Goal: Task Accomplishment & Management: Use online tool/utility

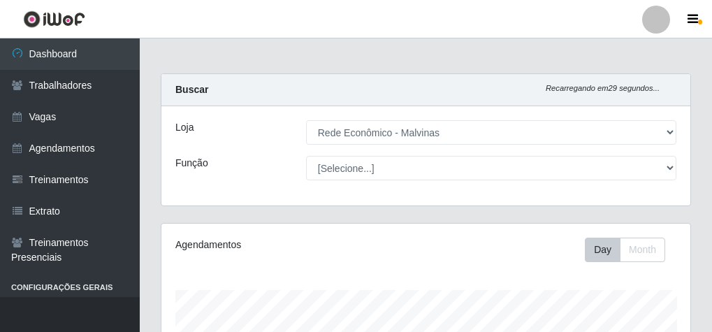
select select "194"
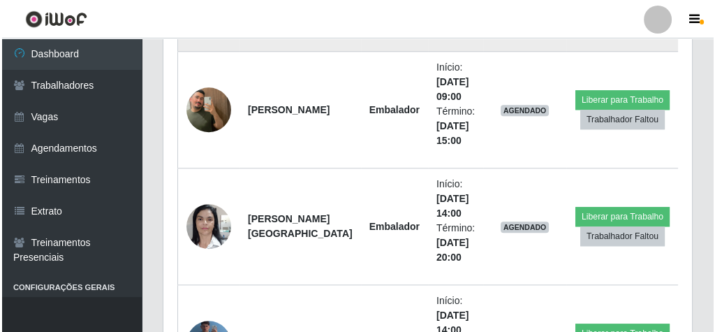
scroll to position [1434, 0]
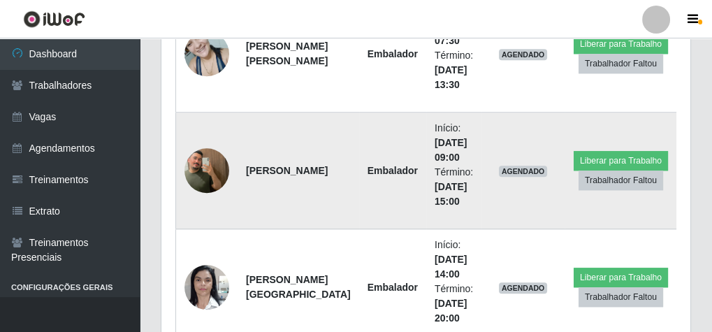
click at [216, 182] on img at bounding box center [206, 171] width 45 height 80
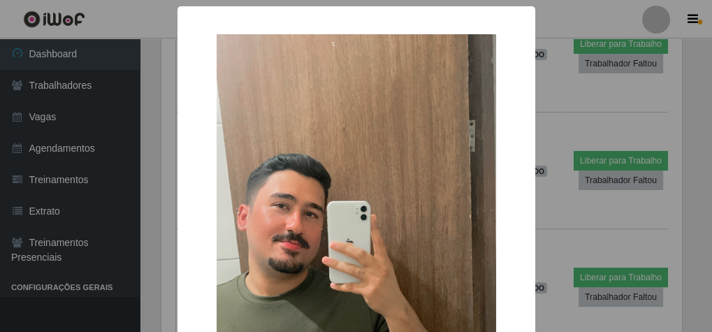
scroll to position [289, 524]
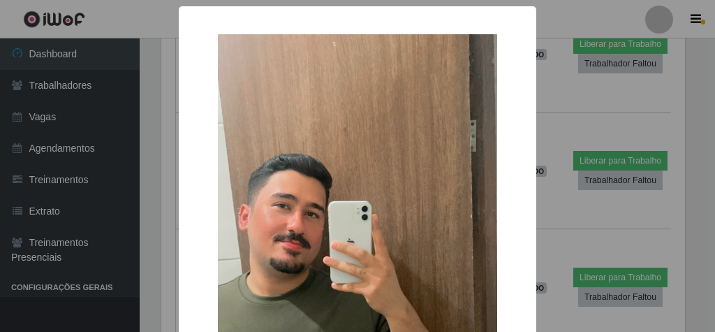
click at [548, 21] on div "× OK Cancel" at bounding box center [357, 166] width 715 height 332
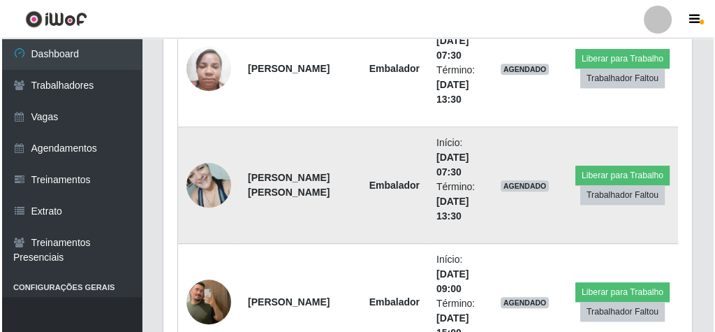
scroll to position [1322, 0]
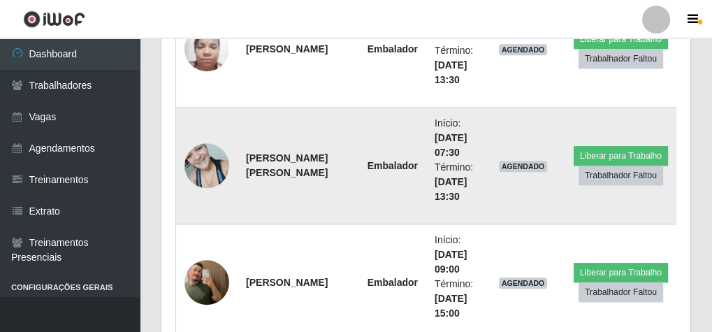
click at [197, 171] on img at bounding box center [206, 165] width 45 height 59
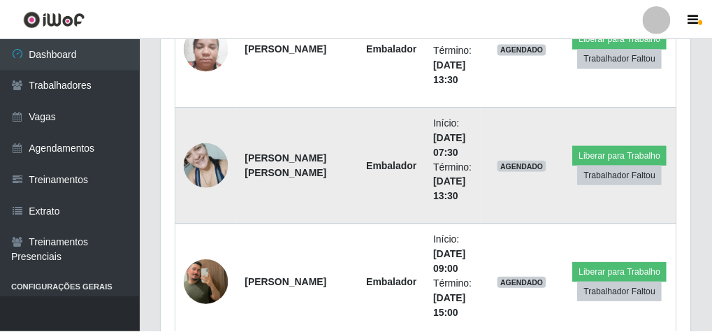
scroll to position [289, 524]
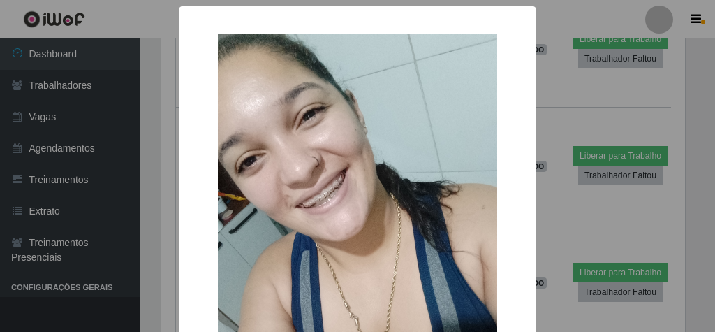
click at [611, 112] on div "× OK Cancel" at bounding box center [357, 166] width 715 height 332
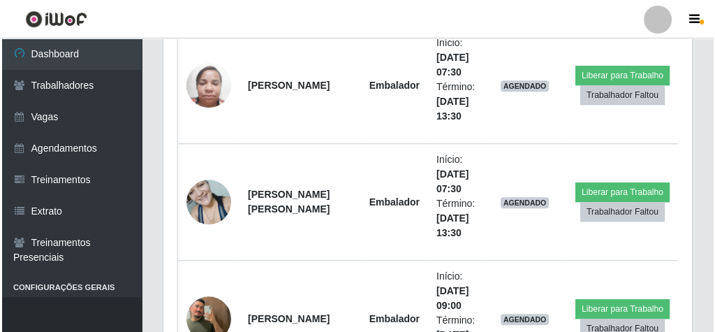
scroll to position [1266, 0]
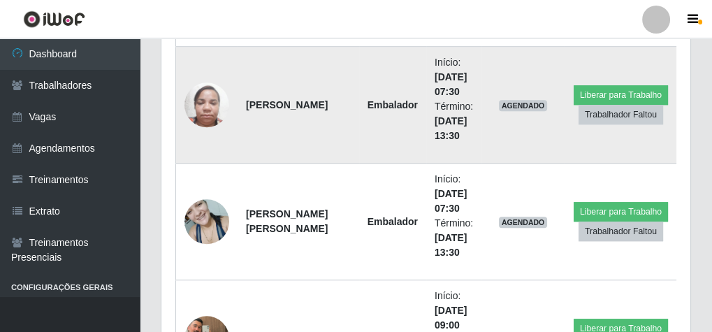
click at [214, 99] on img at bounding box center [206, 104] width 45 height 59
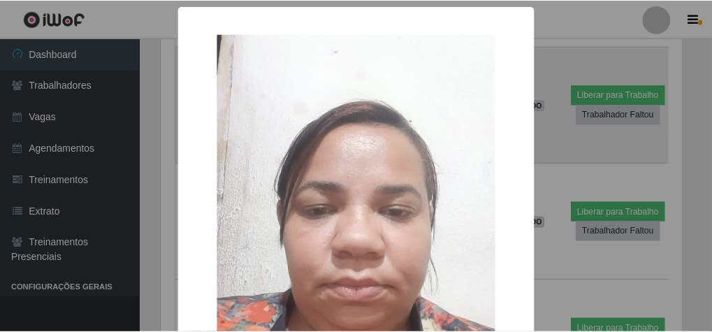
scroll to position [289, 524]
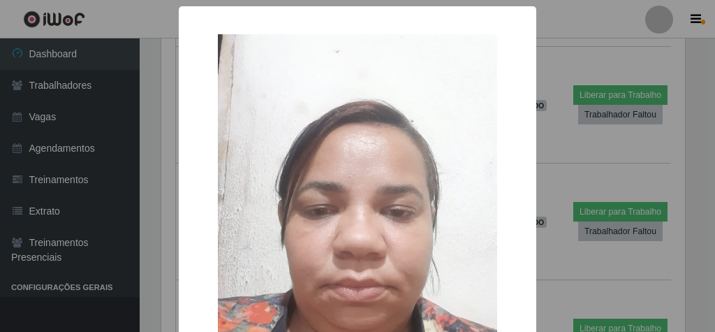
click at [561, 35] on div "× OK Cancel" at bounding box center [357, 166] width 715 height 332
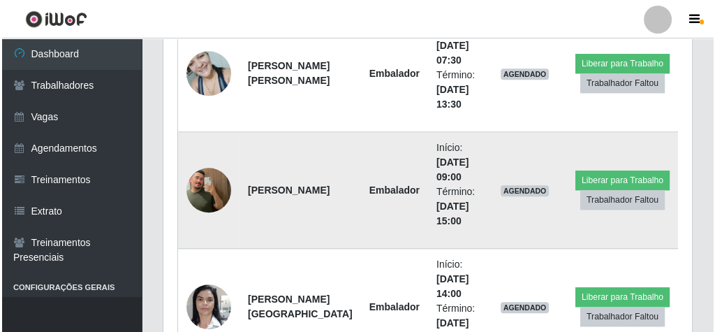
scroll to position [1434, 0]
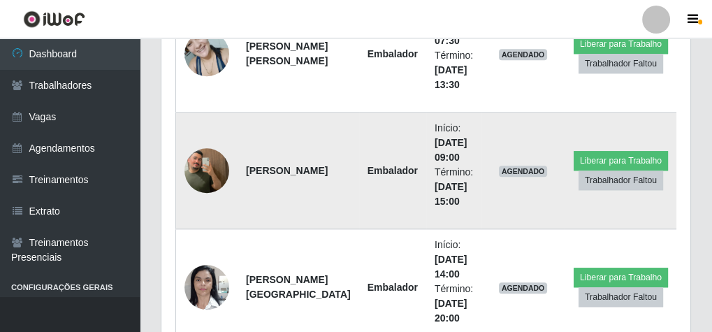
click at [192, 168] on img at bounding box center [206, 171] width 45 height 80
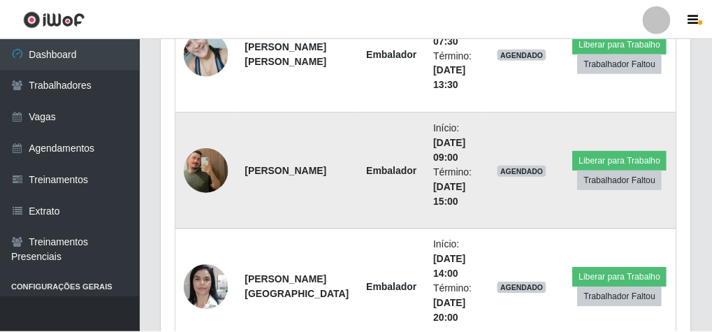
scroll to position [289, 524]
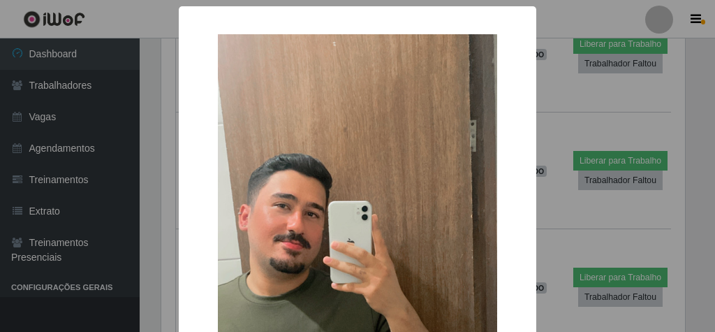
click at [553, 121] on div "× OK Cancel" at bounding box center [357, 166] width 715 height 332
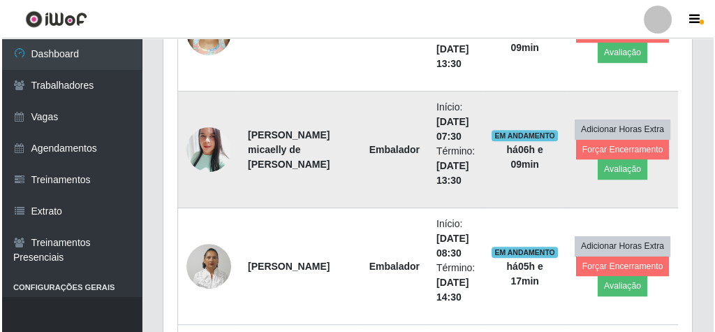
scroll to position [651, 0]
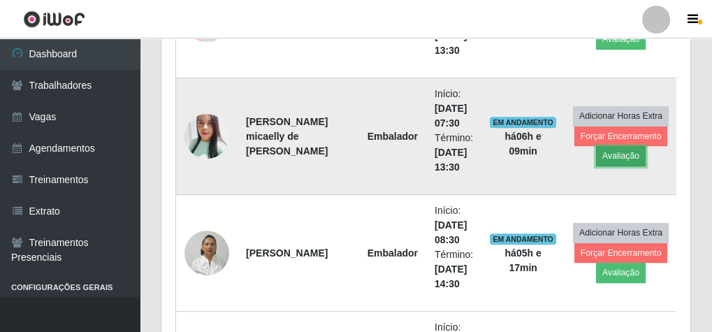
click at [606, 152] on button "Avaliação" at bounding box center [621, 156] width 50 height 20
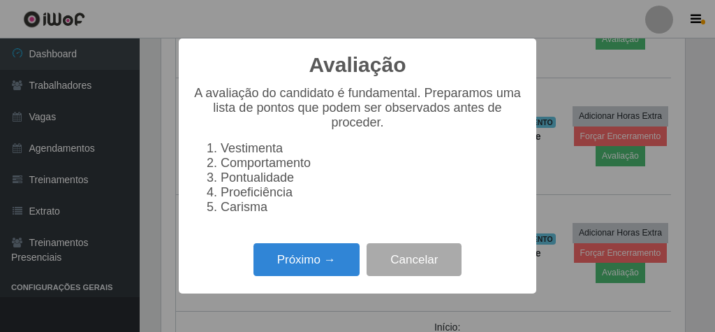
scroll to position [289, 524]
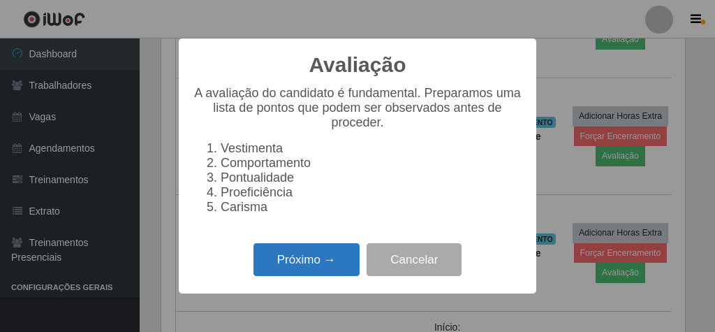
click at [296, 276] on button "Próximo →" at bounding box center [307, 259] width 106 height 33
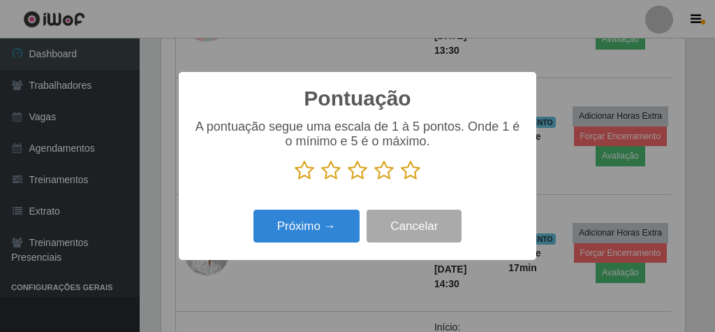
scroll to position [698344, 698109]
drag, startPoint x: 413, startPoint y: 172, endPoint x: 324, endPoint y: 195, distance: 91.7
click at [411, 172] on icon at bounding box center [411, 170] width 20 height 21
click at [401, 181] on input "radio" at bounding box center [401, 181] width 0 height 0
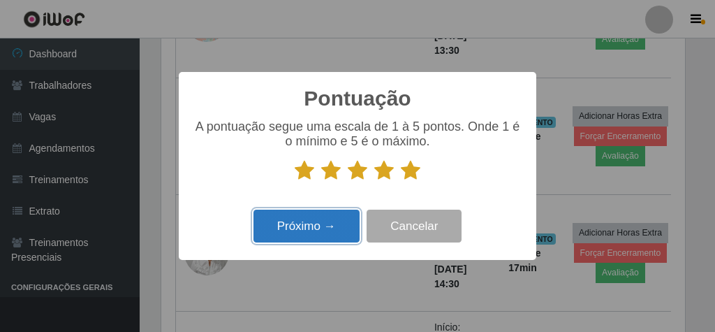
click at [297, 231] on button "Próximo →" at bounding box center [307, 226] width 106 height 33
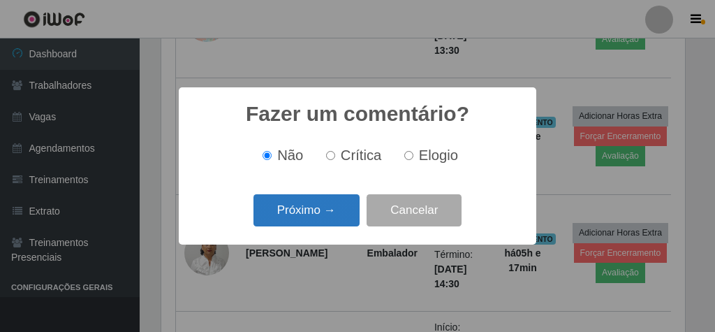
click at [325, 217] on button "Próximo →" at bounding box center [307, 210] width 106 height 33
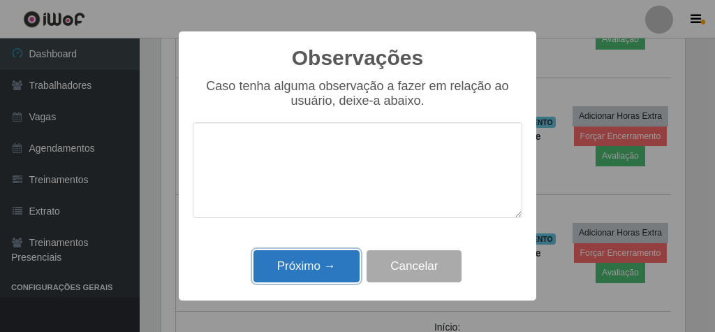
click at [326, 268] on button "Próximo →" at bounding box center [307, 266] width 106 height 33
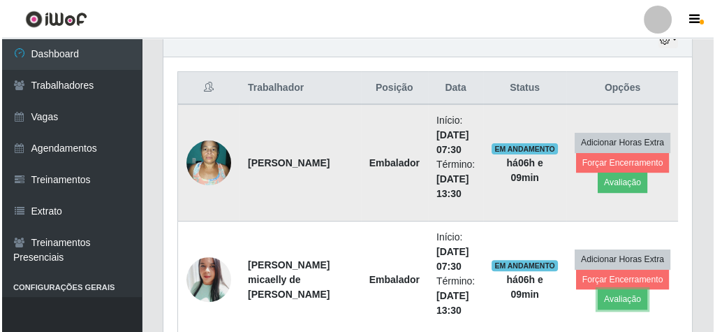
scroll to position [483, 0]
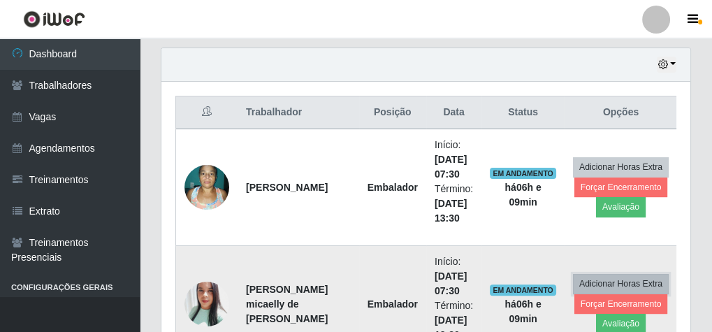
click at [620, 289] on button "Adicionar Horas Extra" at bounding box center [621, 284] width 96 height 20
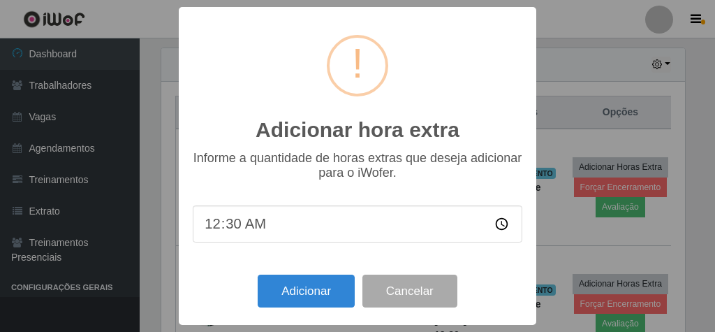
scroll to position [289, 524]
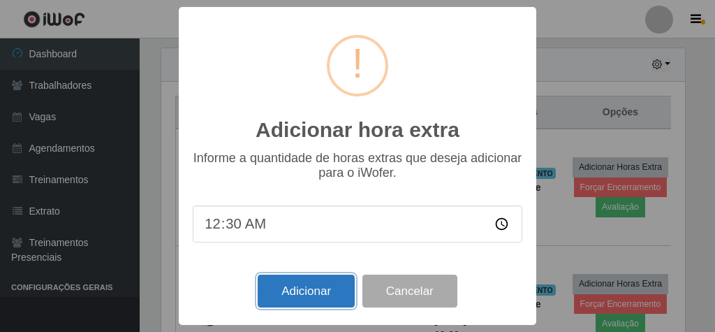
click at [310, 289] on button "Adicionar" at bounding box center [306, 291] width 97 height 33
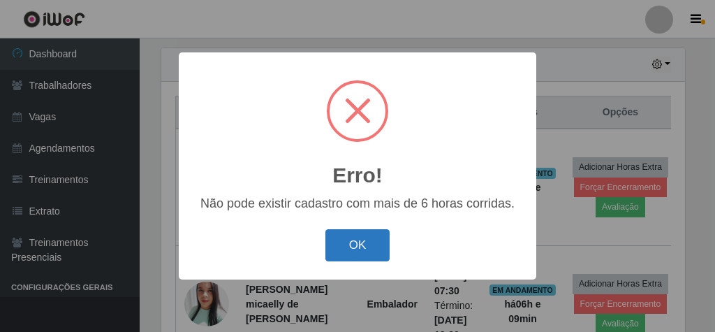
click at [360, 244] on button "OK" at bounding box center [358, 245] width 65 height 33
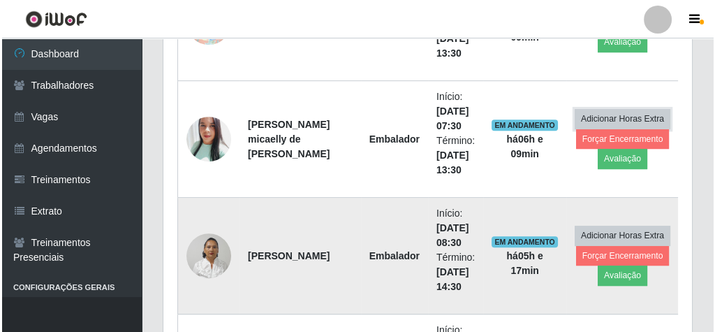
scroll to position [707, 0]
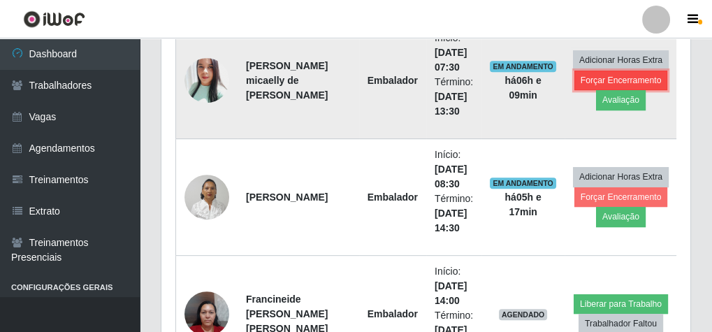
click at [586, 75] on button "Forçar Encerramento" at bounding box center [621, 81] width 94 height 20
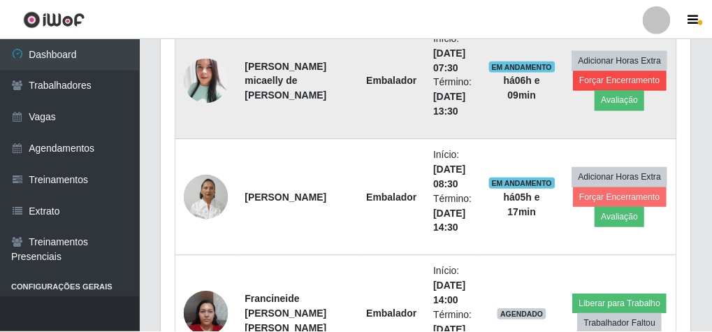
scroll to position [289, 524]
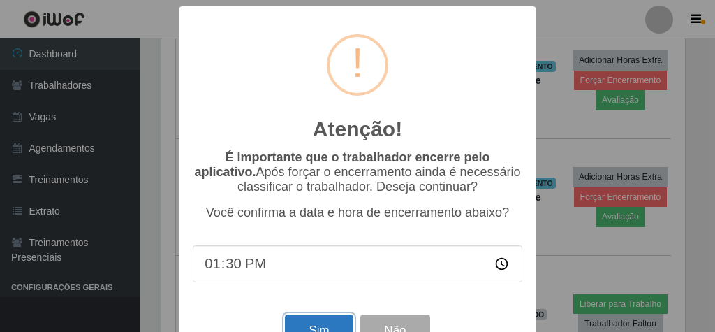
click at [335, 327] on button "Sim" at bounding box center [319, 330] width 68 height 33
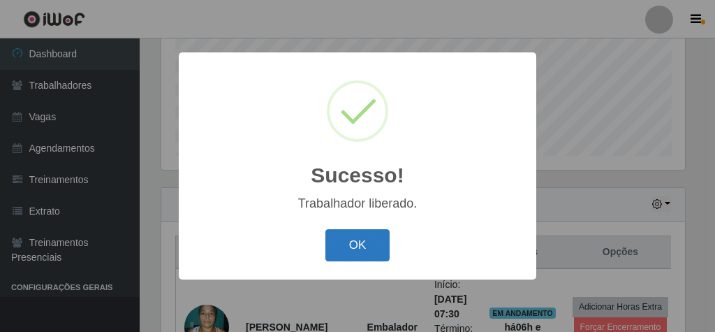
click at [365, 256] on button "OK" at bounding box center [358, 245] width 65 height 33
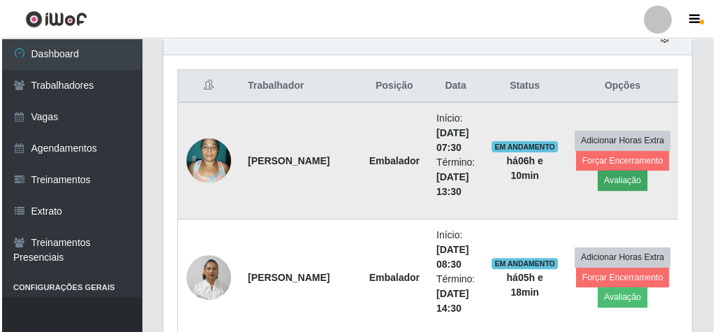
scroll to position [511, 0]
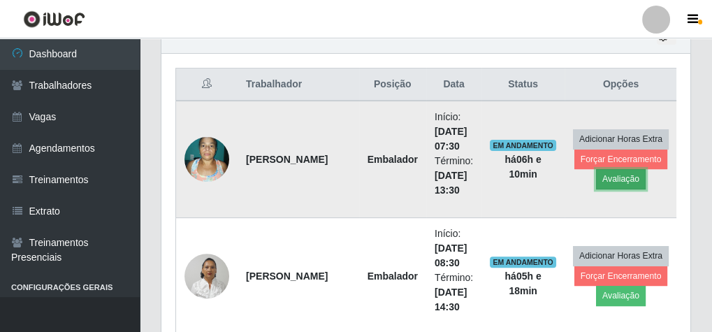
click at [622, 169] on button "Avaliação" at bounding box center [621, 179] width 50 height 20
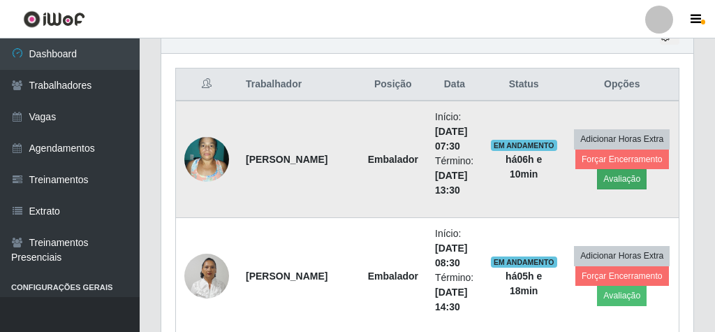
scroll to position [289, 524]
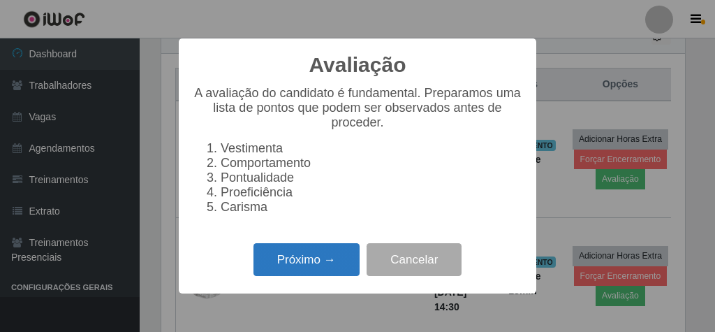
click at [277, 270] on button "Próximo →" at bounding box center [307, 259] width 106 height 33
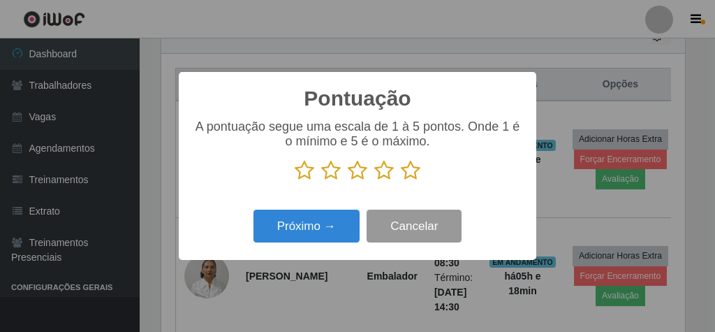
scroll to position [698344, 698109]
click at [416, 180] on icon at bounding box center [411, 170] width 20 height 21
click at [401, 181] on input "radio" at bounding box center [401, 181] width 0 height 0
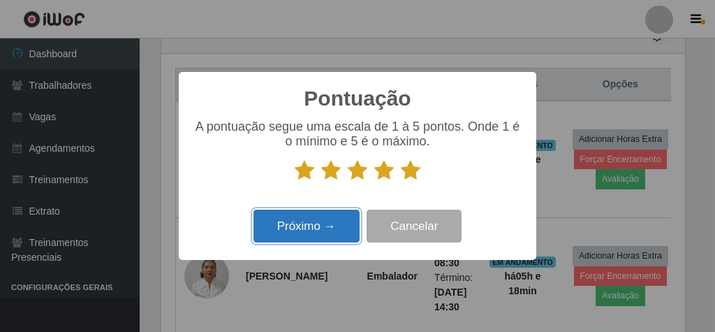
click at [309, 232] on button "Próximo →" at bounding box center [307, 226] width 106 height 33
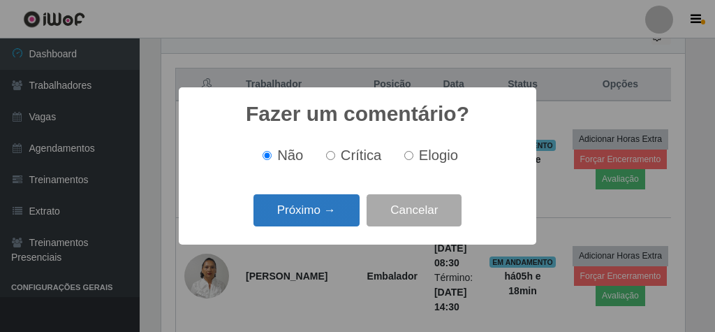
click at [279, 205] on button "Próximo →" at bounding box center [307, 210] width 106 height 33
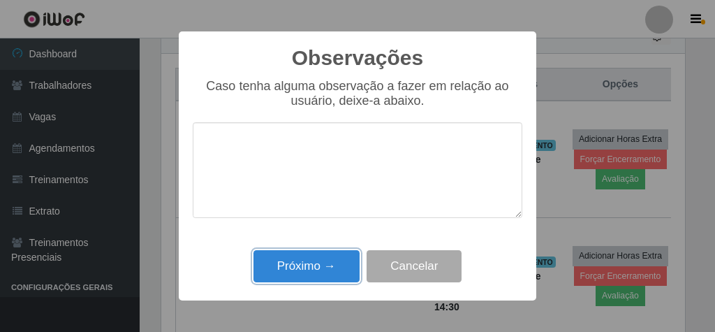
drag, startPoint x: 344, startPoint y: 268, endPoint x: 540, endPoint y: 202, distance: 206.6
click at [350, 268] on button "Próximo →" at bounding box center [307, 266] width 106 height 33
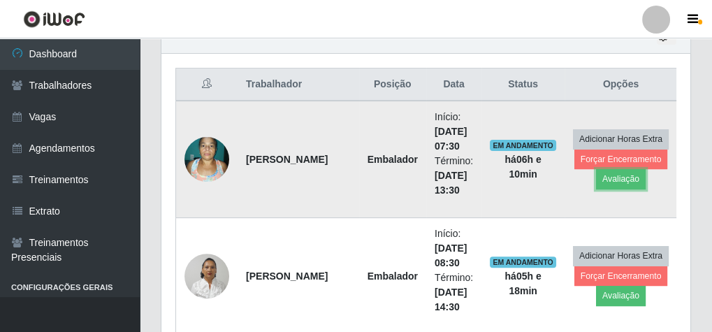
scroll to position [0, 0]
click at [603, 157] on button "Forçar Encerramento" at bounding box center [621, 160] width 94 height 20
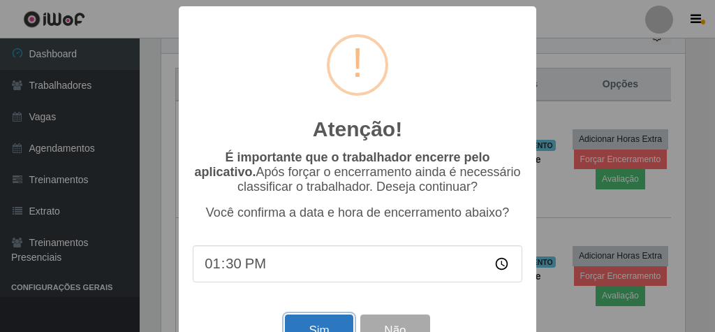
click at [334, 326] on button "Sim" at bounding box center [319, 330] width 68 height 33
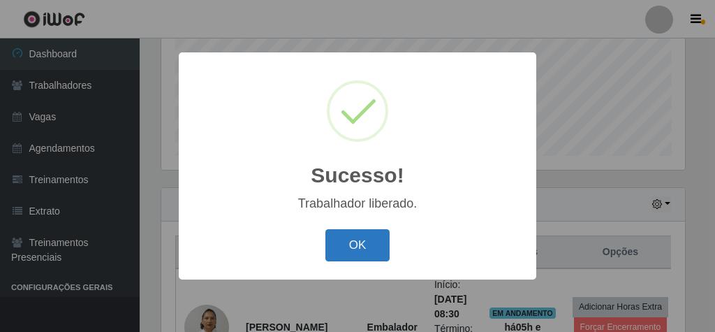
click at [356, 242] on button "OK" at bounding box center [358, 245] width 65 height 33
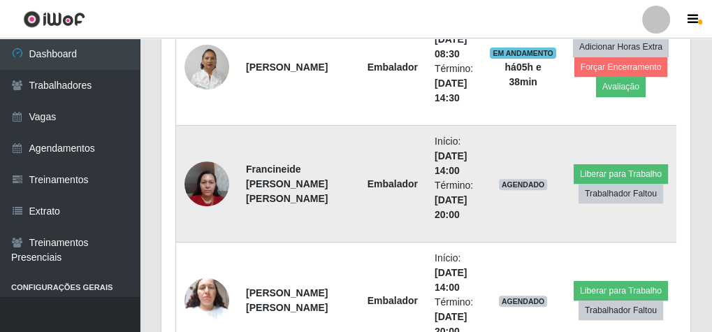
scroll to position [623, 0]
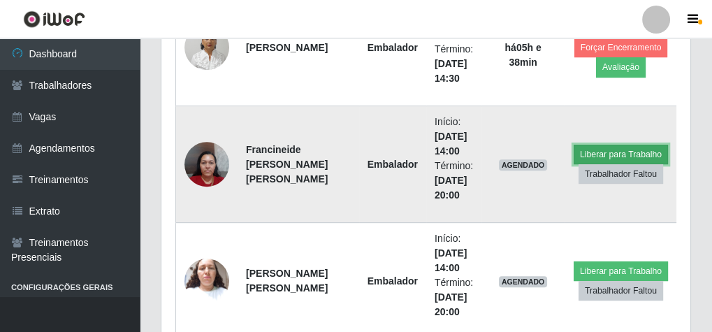
click at [620, 145] on button "Liberar para Trabalho" at bounding box center [621, 155] width 94 height 20
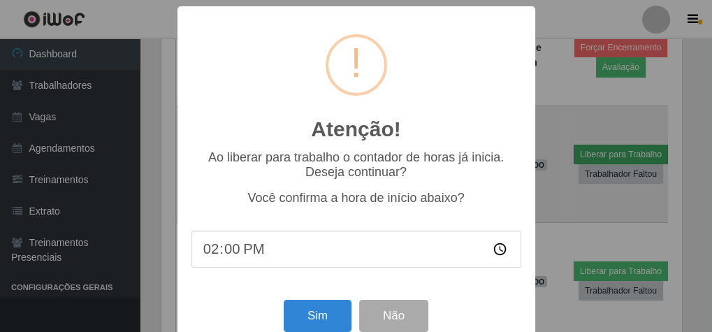
scroll to position [289, 524]
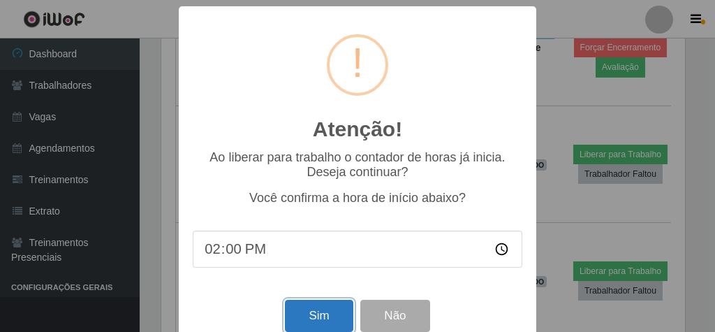
click at [316, 326] on button "Sim" at bounding box center [319, 316] width 68 height 33
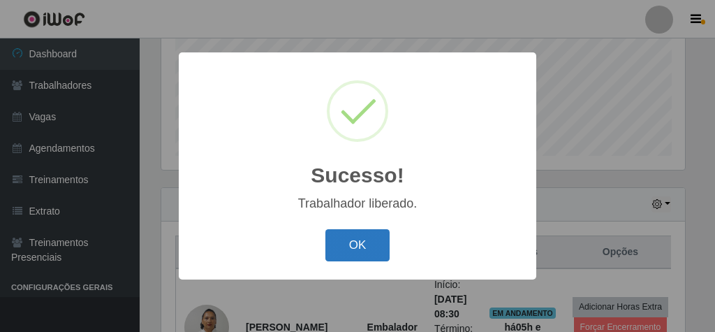
click at [351, 238] on button "OK" at bounding box center [358, 245] width 65 height 33
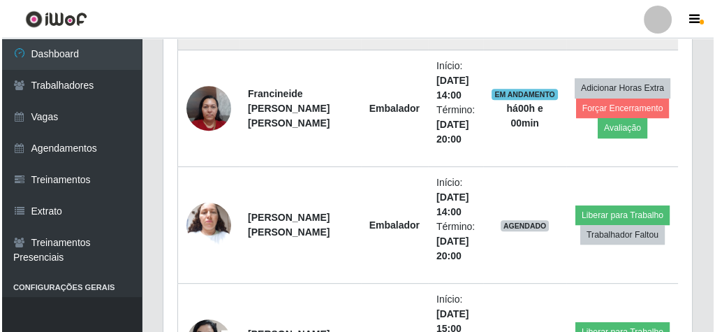
scroll to position [735, 0]
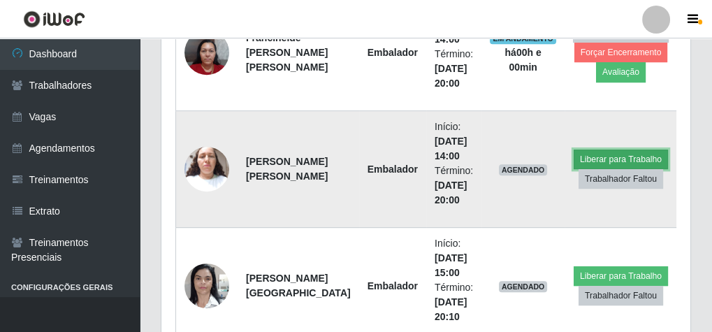
click at [625, 153] on button "Liberar para Trabalho" at bounding box center [621, 160] width 94 height 20
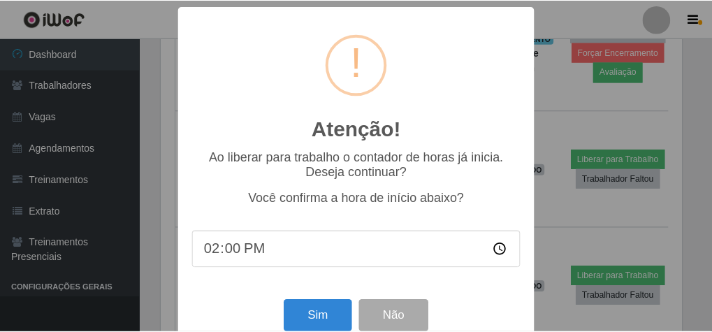
scroll to position [289, 524]
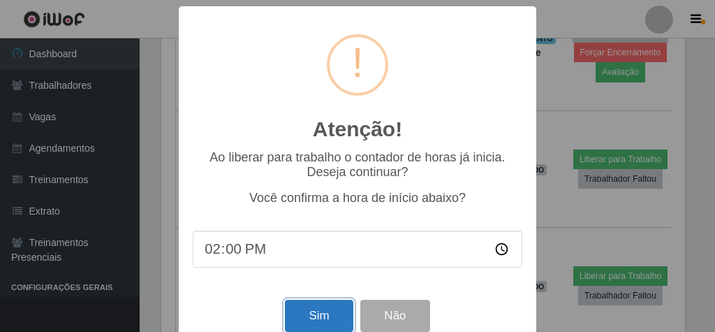
click at [330, 326] on button "Sim" at bounding box center [319, 316] width 68 height 33
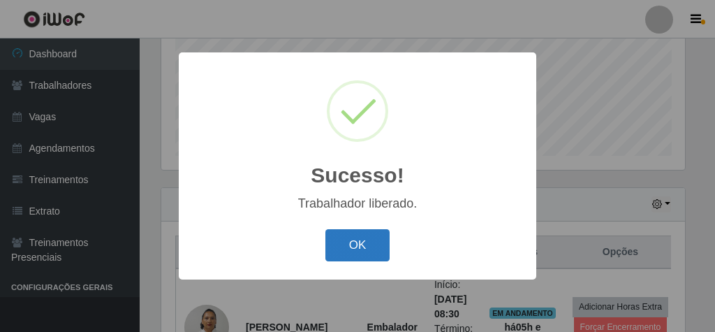
click at [365, 241] on button "OK" at bounding box center [358, 245] width 65 height 33
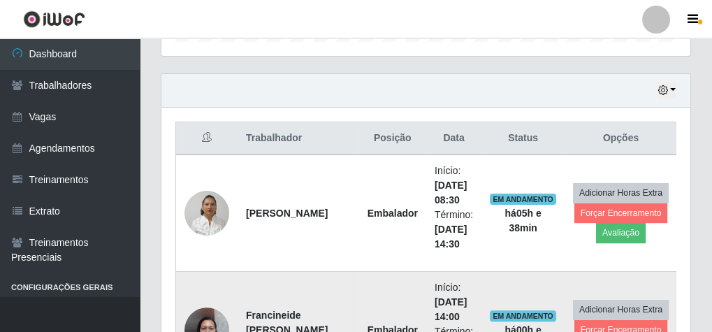
scroll to position [456, 0]
